Goal: Task Accomplishment & Management: Use online tool/utility

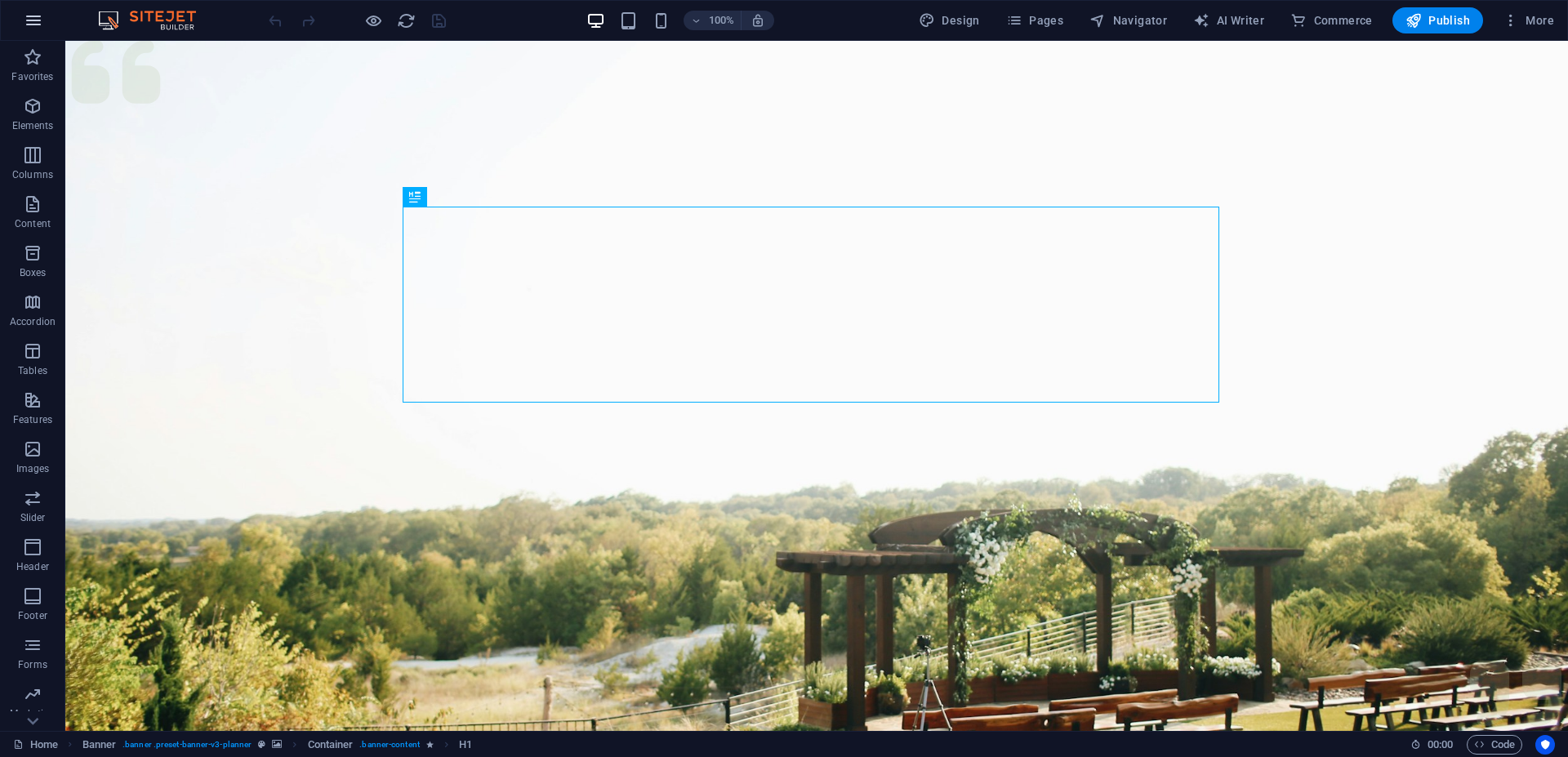
click at [36, 23] on icon "button" at bounding box center [34, 20] width 19 height 19
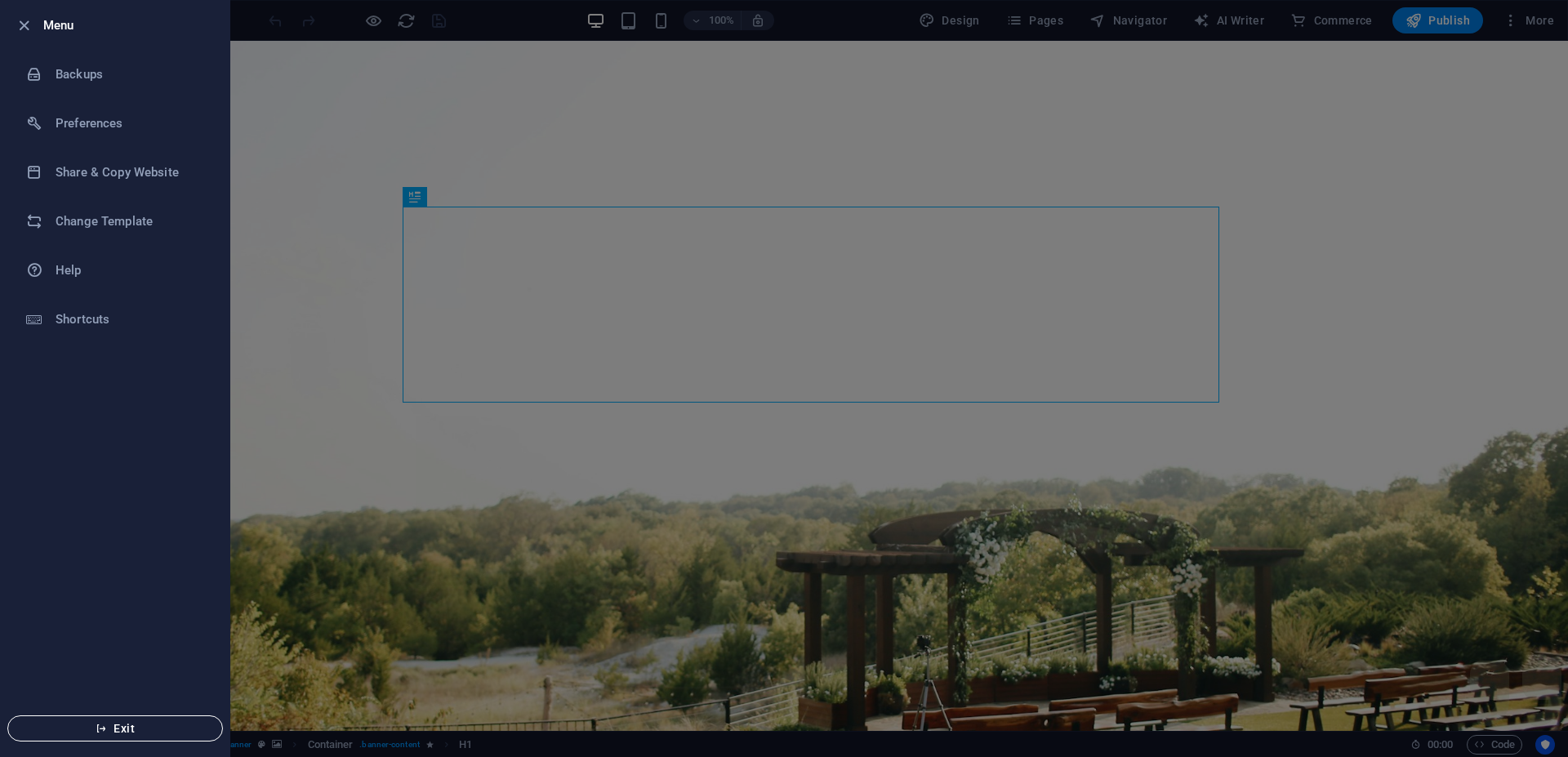
click at [110, 722] on span "Exit" at bounding box center [115, 728] width 188 height 13
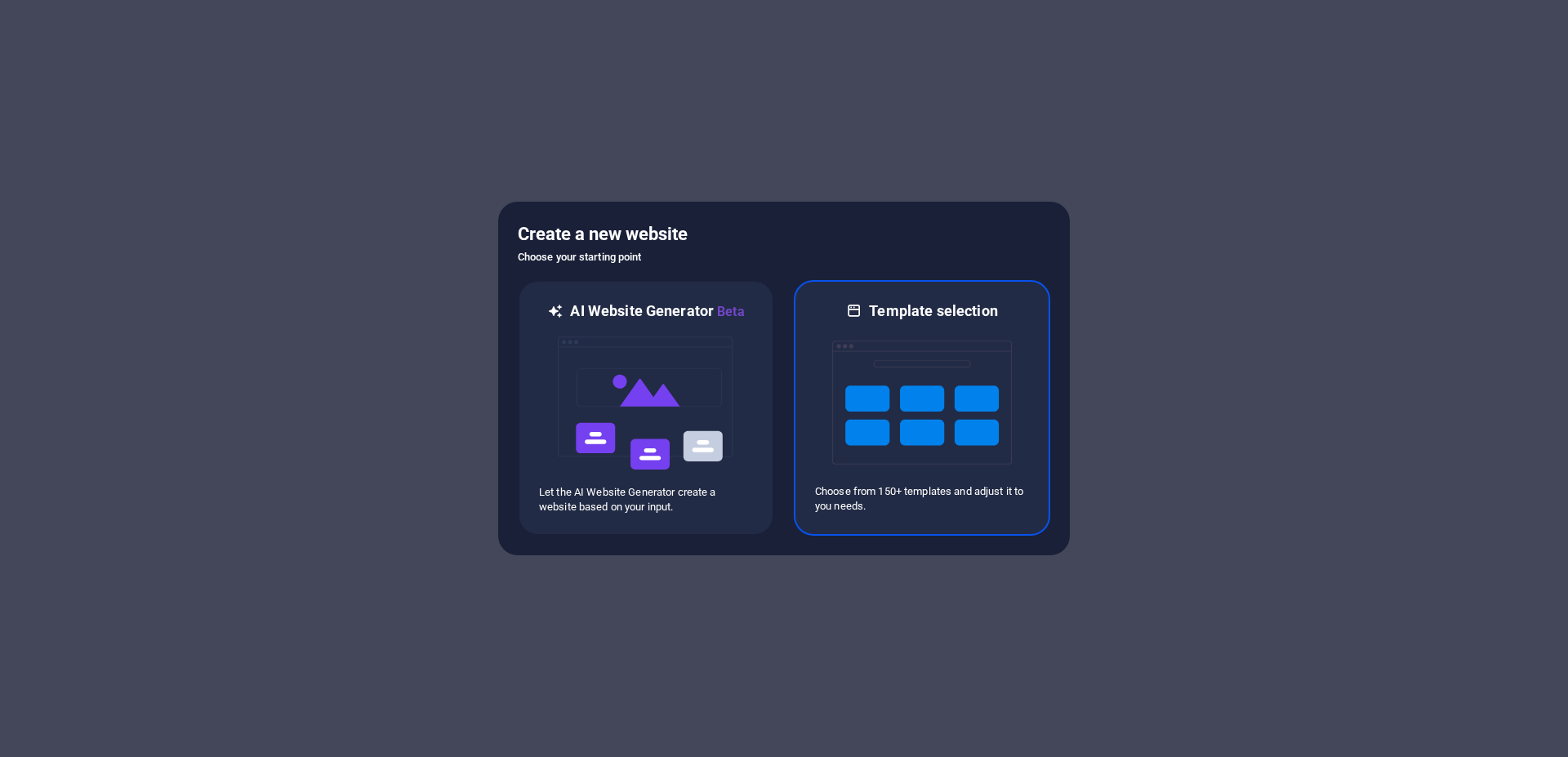
click at [1013, 454] on div at bounding box center [922, 402] width 214 height 163
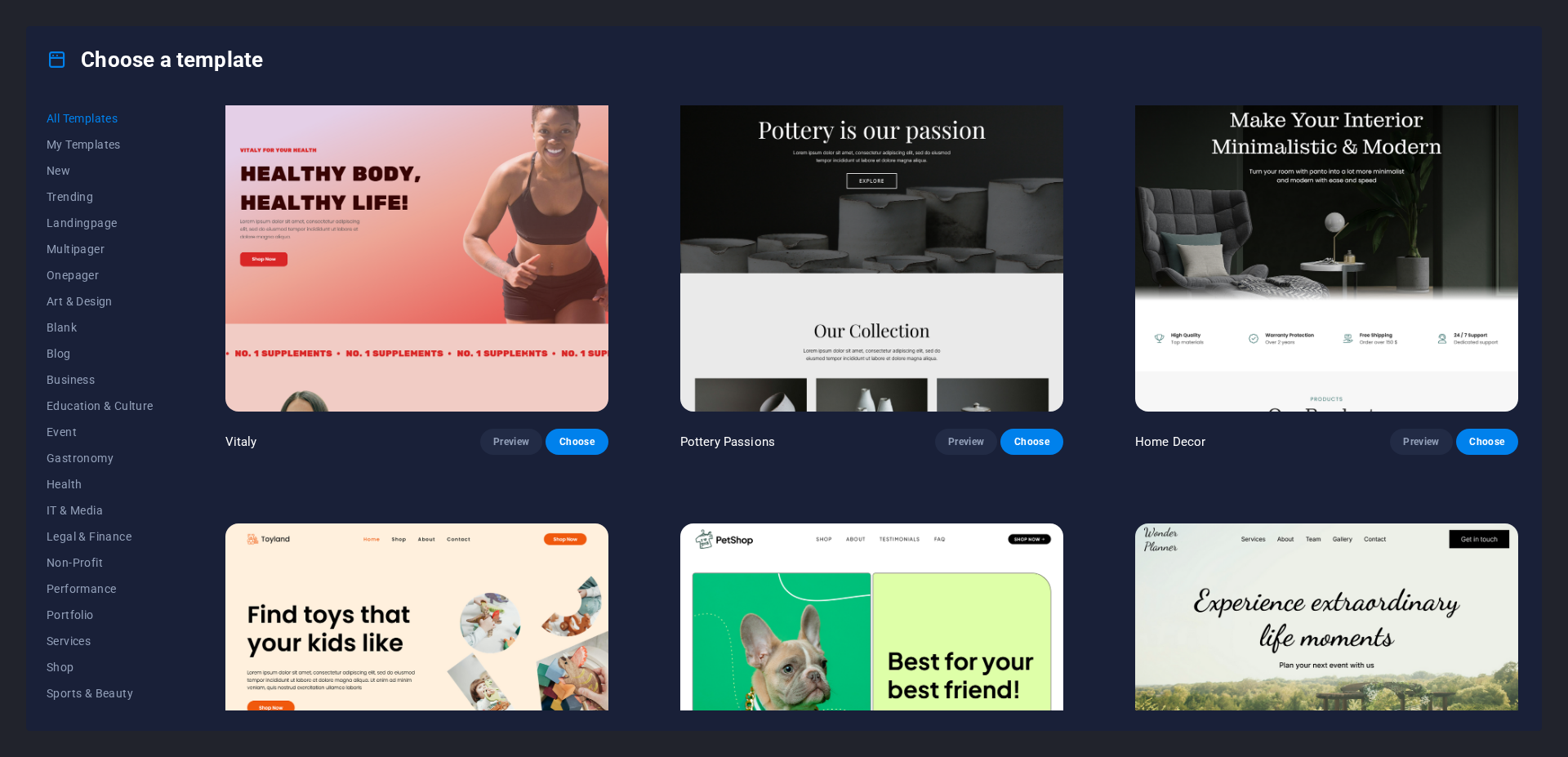
scroll to position [784, 0]
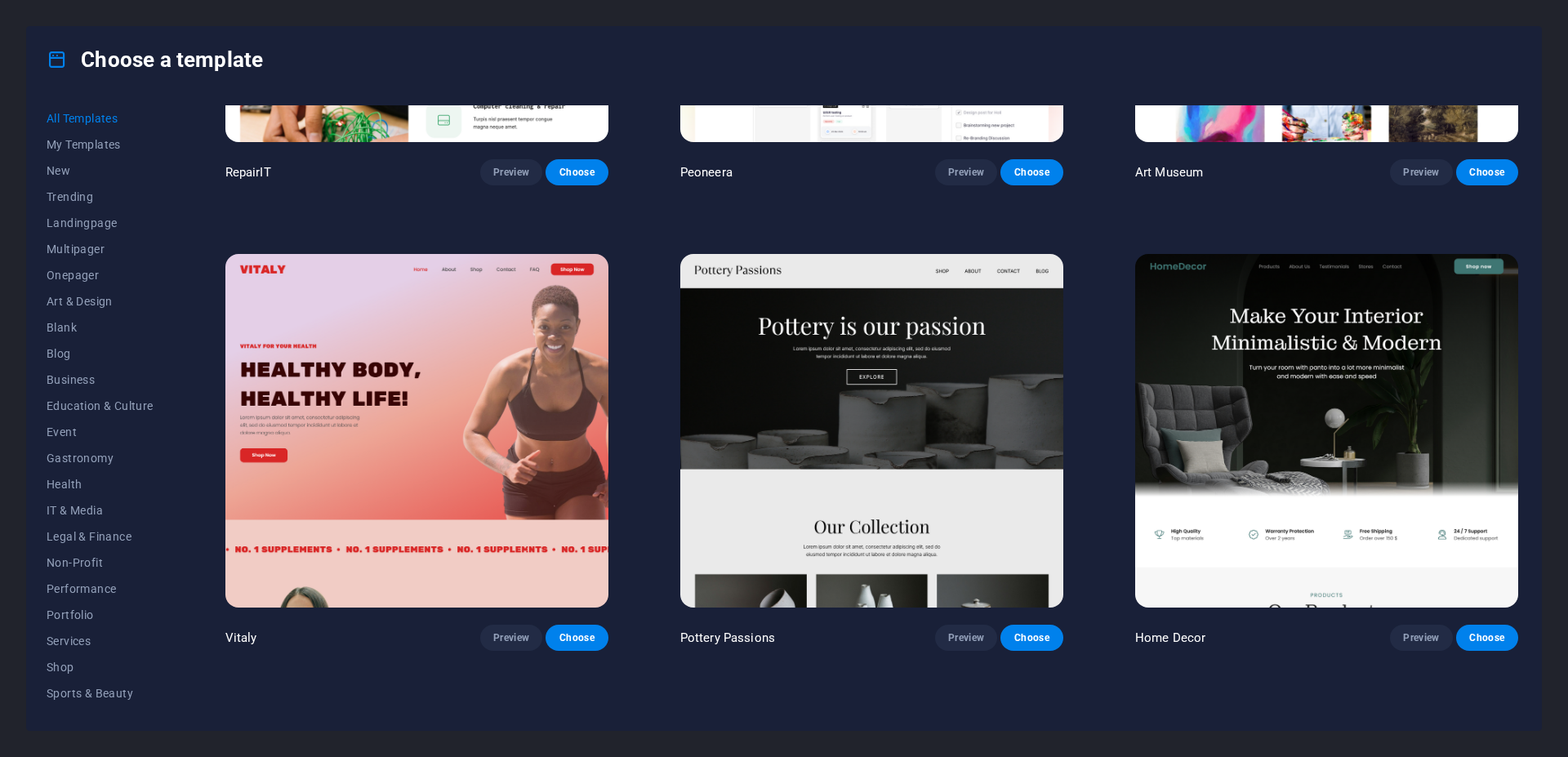
click at [1244, 375] on img at bounding box center [1326, 430] width 383 height 352
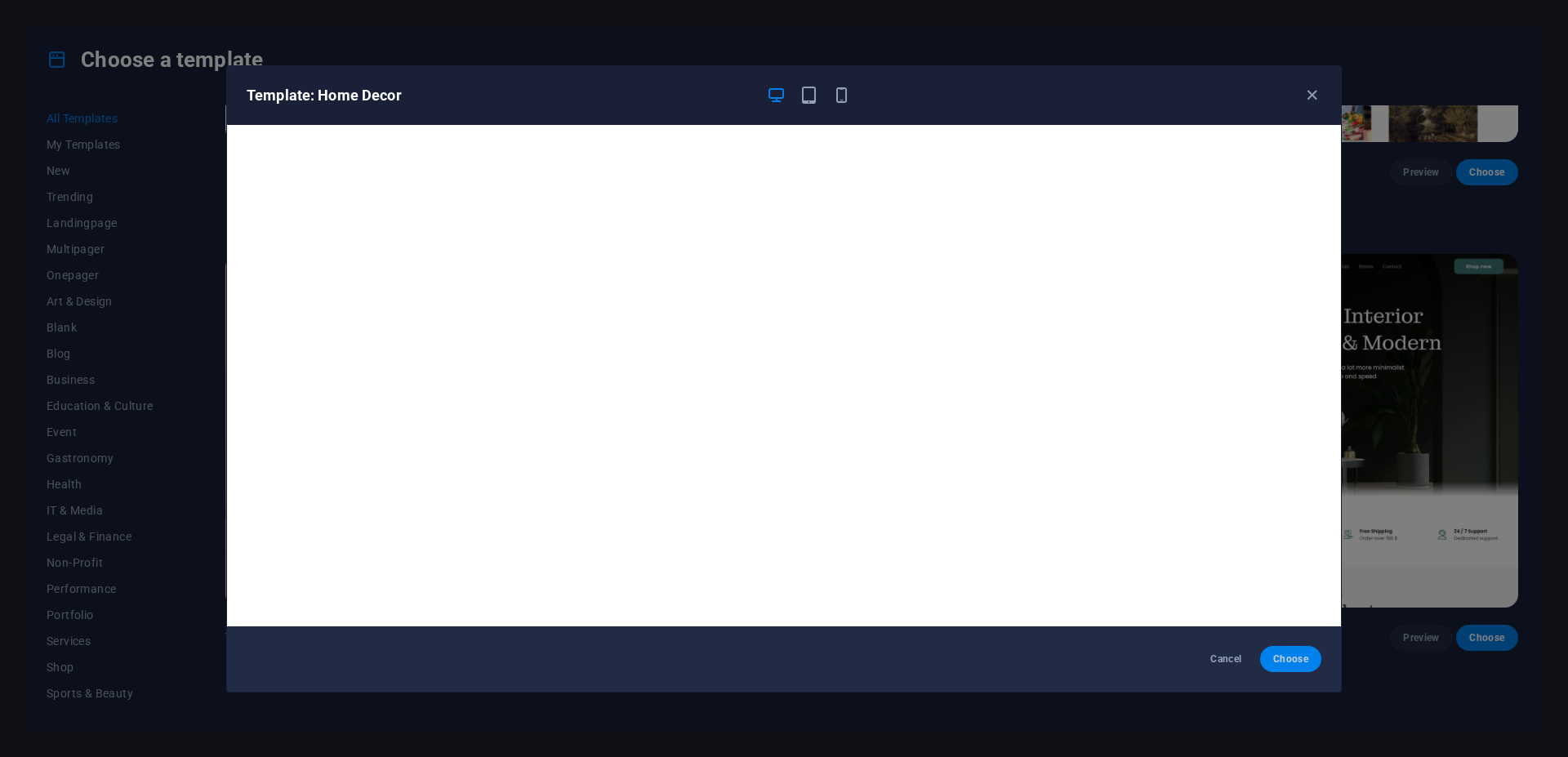
click at [1285, 659] on span "Choose" at bounding box center [1291, 659] width 35 height 13
